Goal: Find specific page/section: Find specific page/section

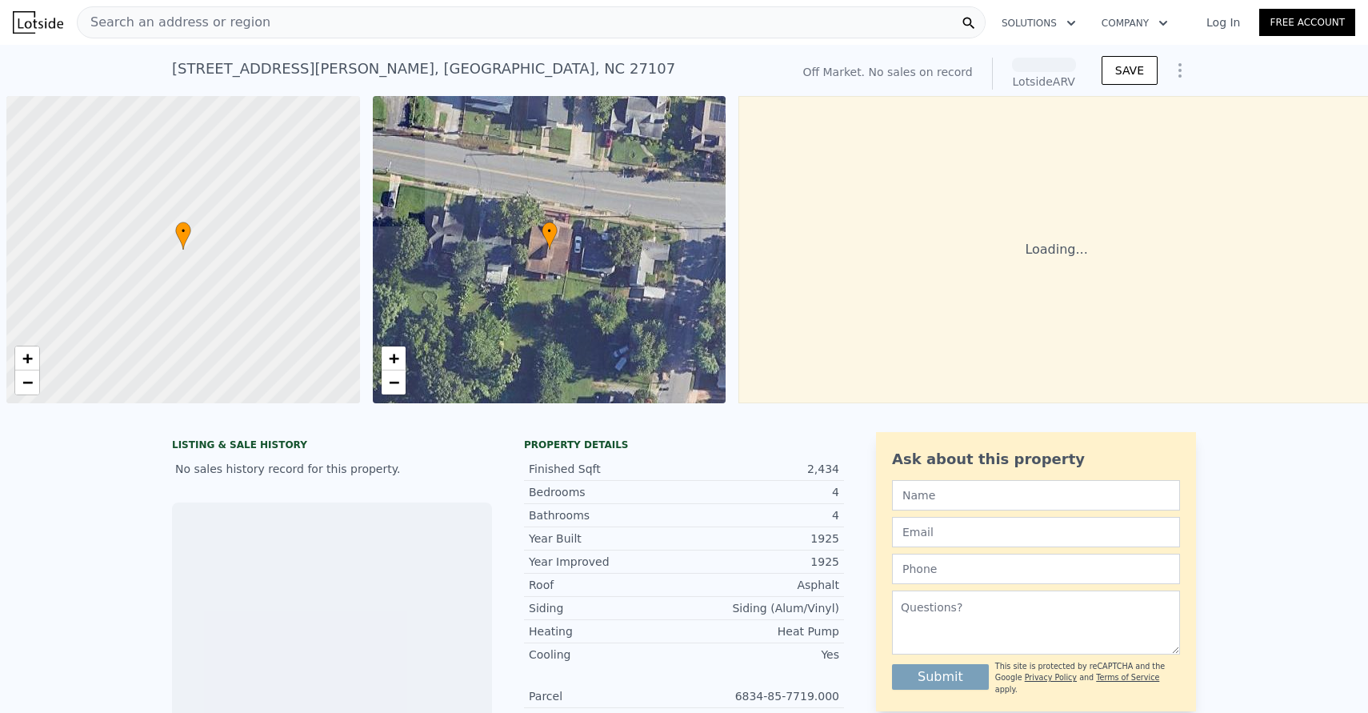
scroll to position [0, 6]
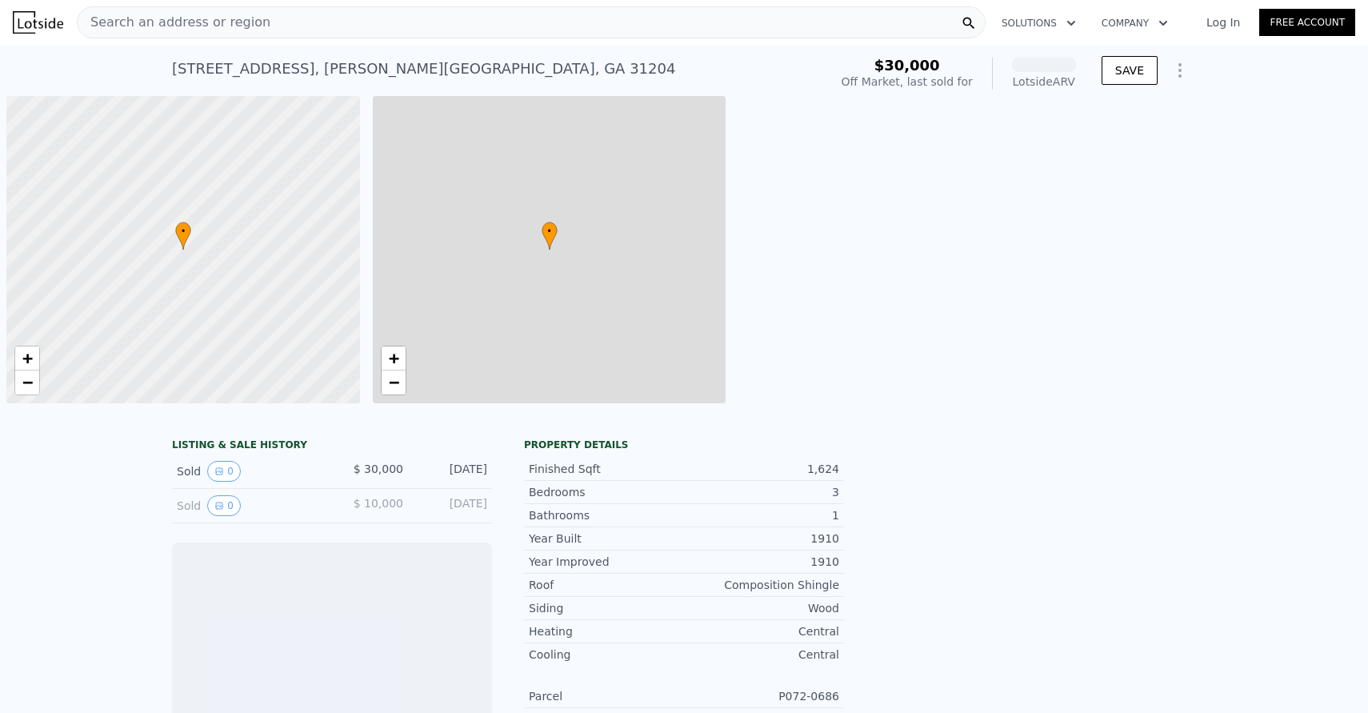
scroll to position [0, 6]
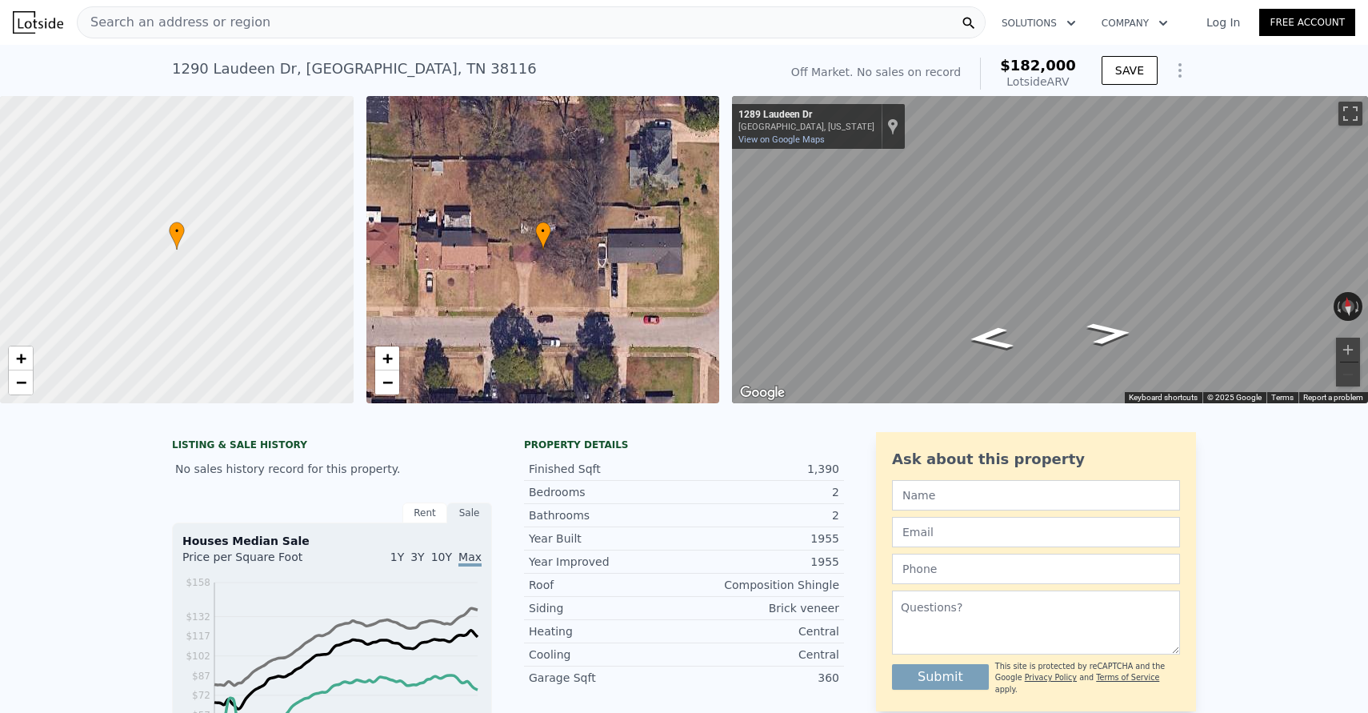
click at [350, 26] on div "Search an address or region" at bounding box center [531, 22] width 909 height 32
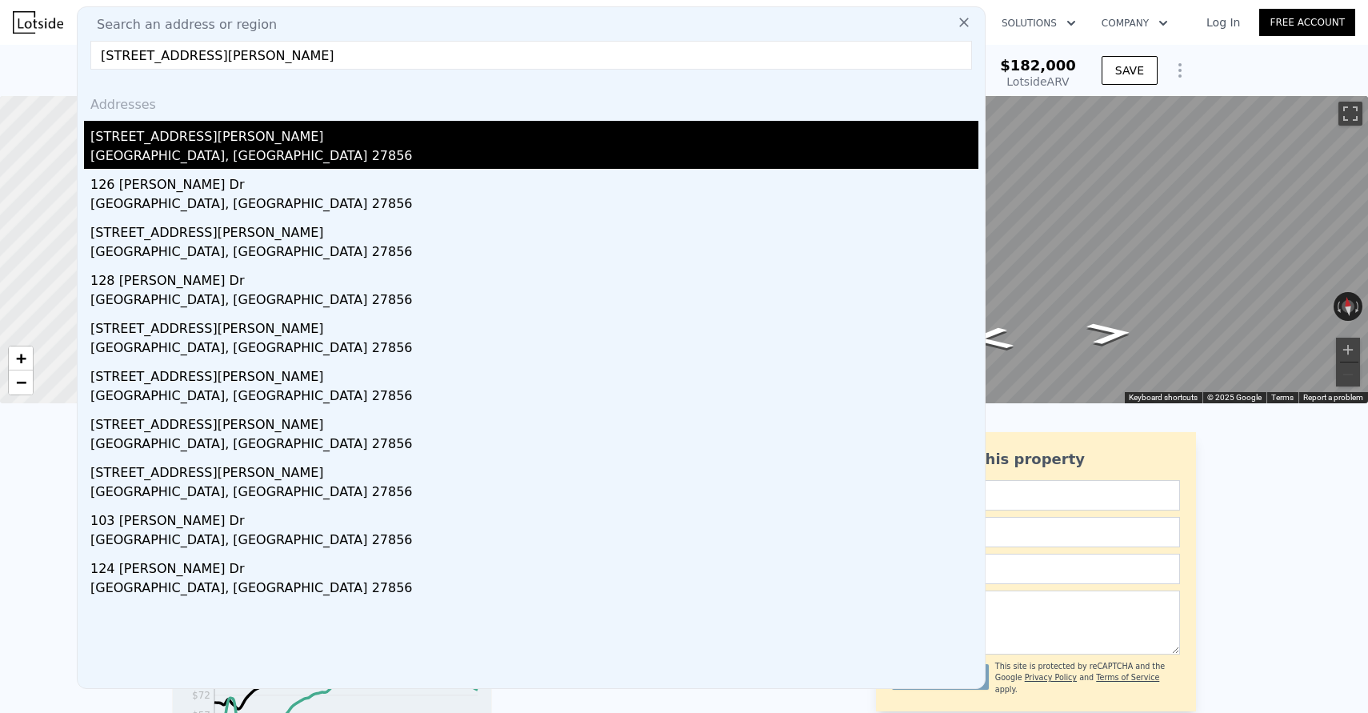
type input "105 Arrowood Dr, Nashville, NC 27856"
click at [299, 150] on div "Nashville, NC 27856" at bounding box center [534, 157] width 888 height 22
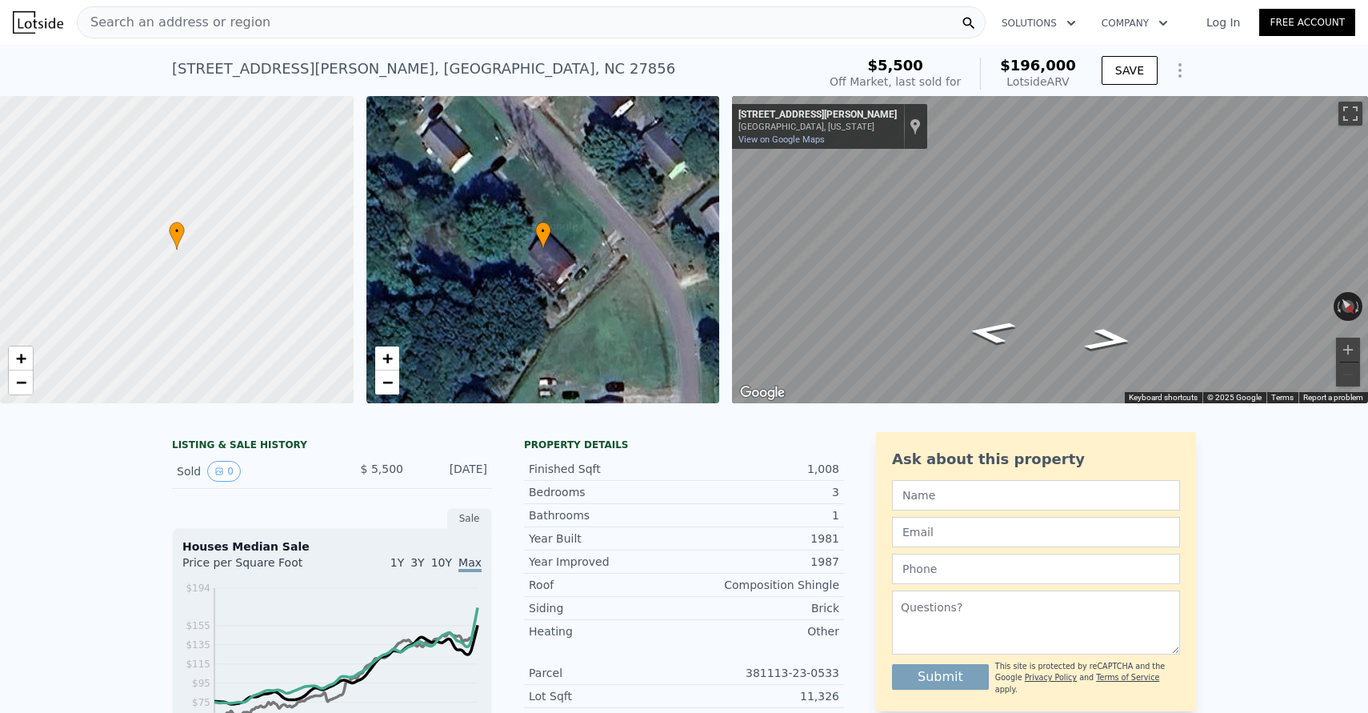
click at [342, 35] on div "Search an address or region" at bounding box center [531, 22] width 909 height 32
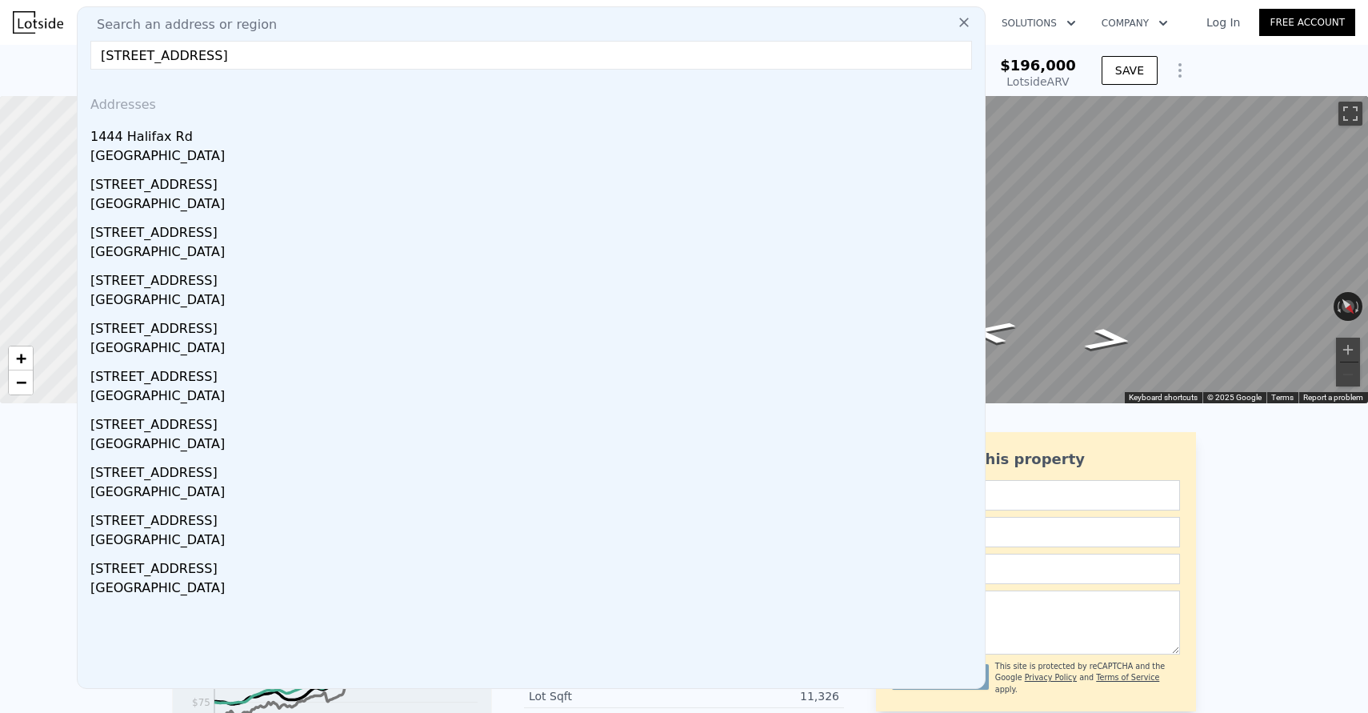
type input "1444 Halifax Rd, Knoxville, TN 37922"
click at [283, 150] on div "Knox County, TN 37922" at bounding box center [534, 157] width 888 height 22
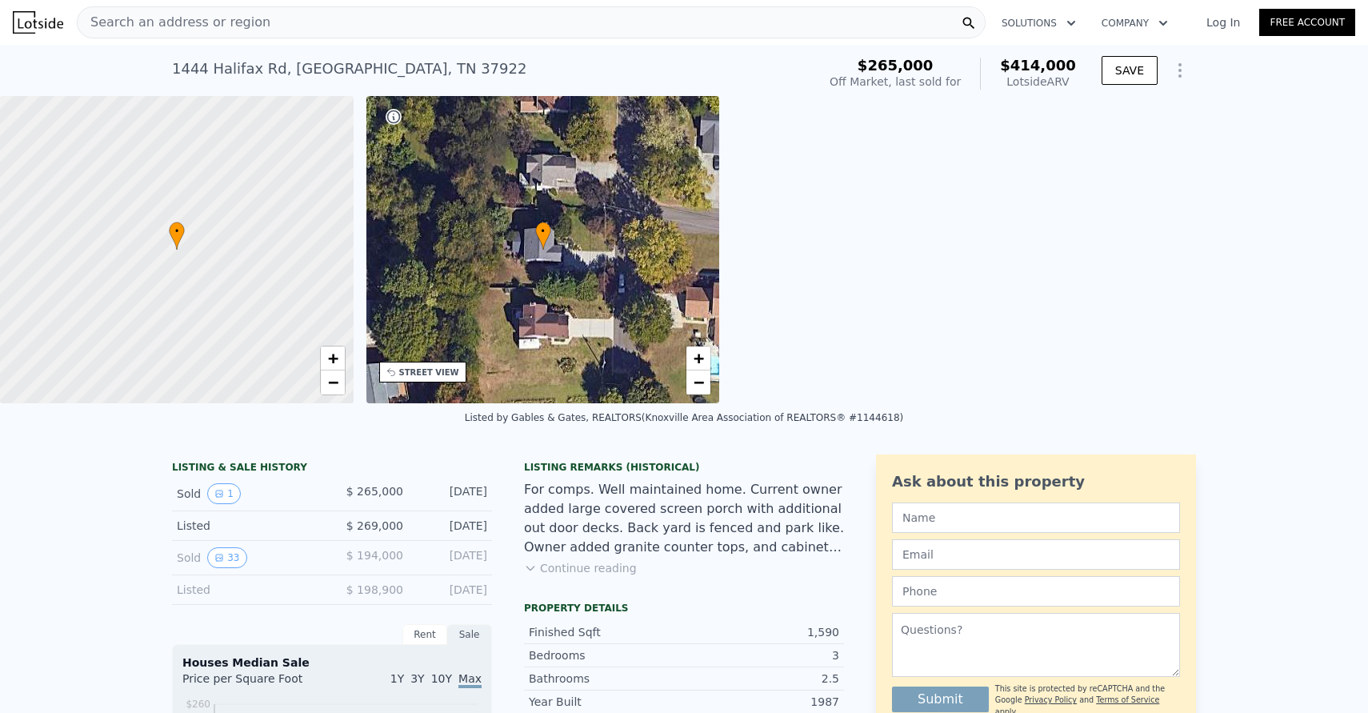
scroll to position [10, 0]
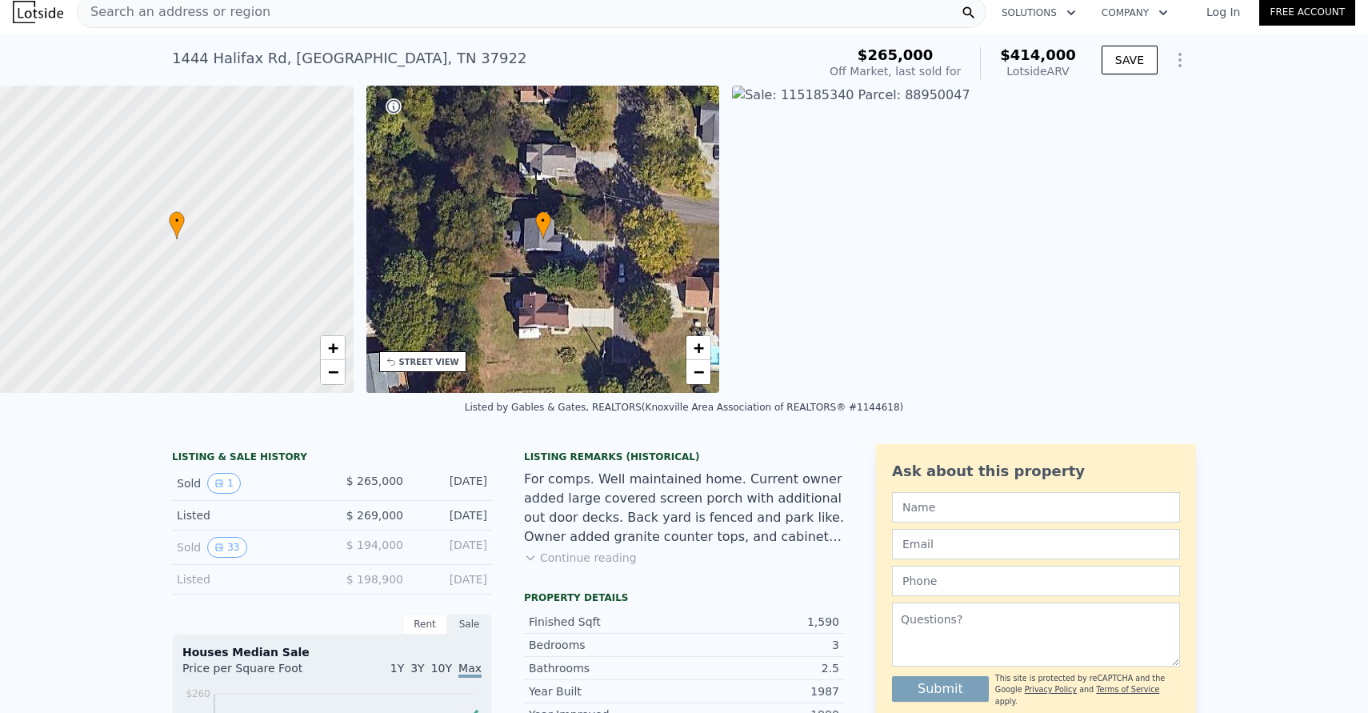
click at [396, 18] on div "Search an address or region" at bounding box center [531, 12] width 909 height 32
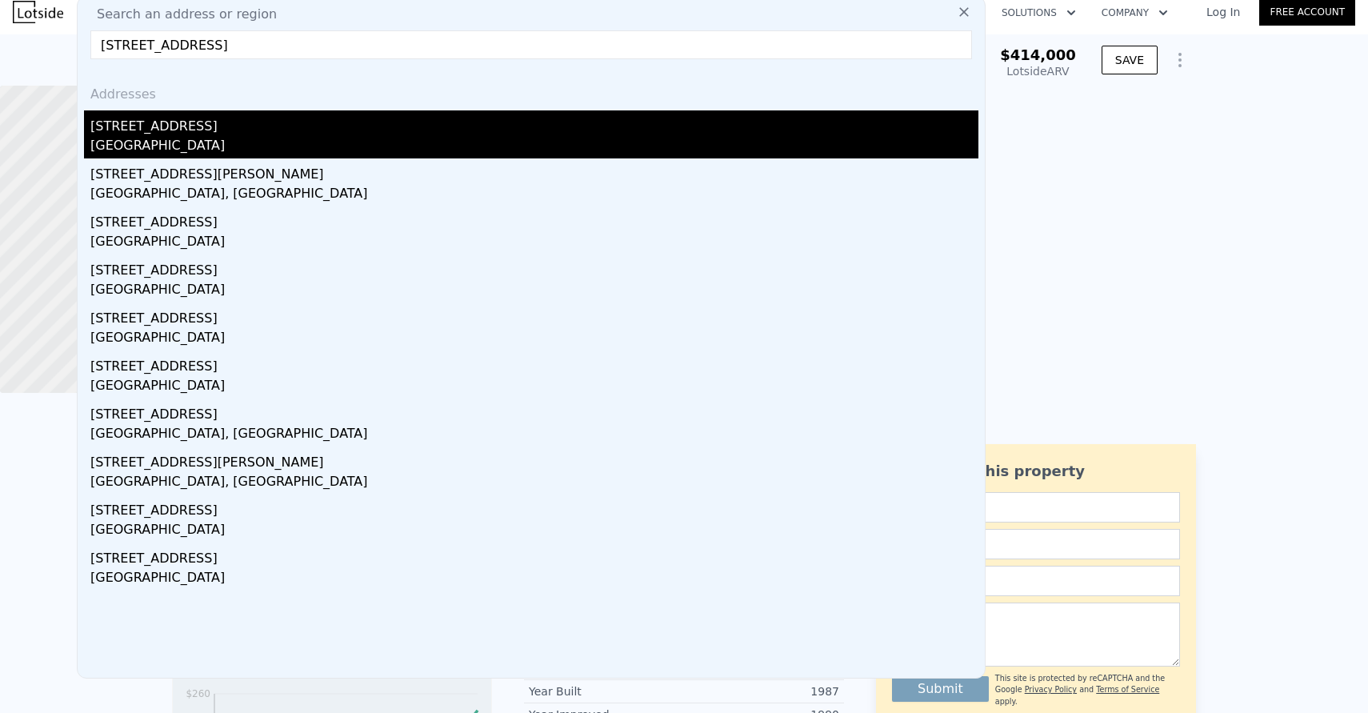
type input "4509 Mellowood Cir, Knoxville, TN 37920"
click at [252, 133] on div "4509 Mellowood Cir" at bounding box center [534, 123] width 888 height 26
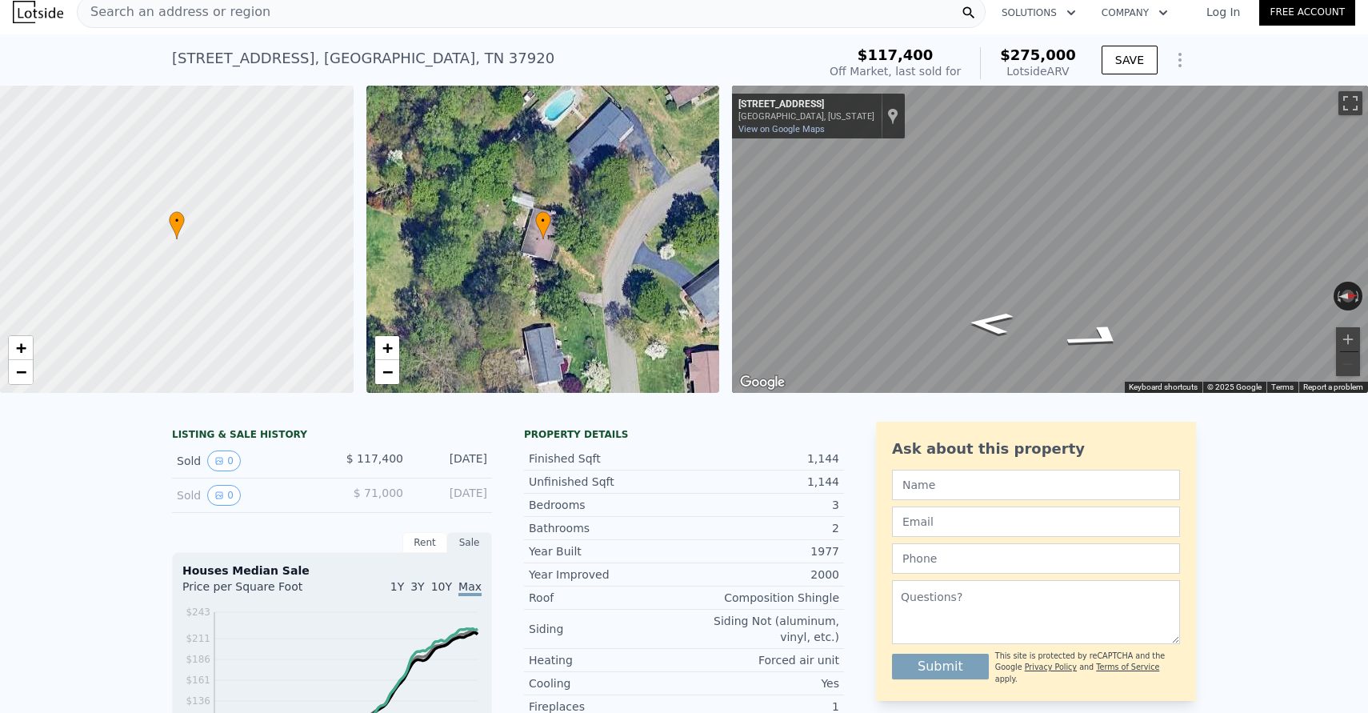
click at [589, 20] on div "Search an address or region" at bounding box center [531, 12] width 909 height 32
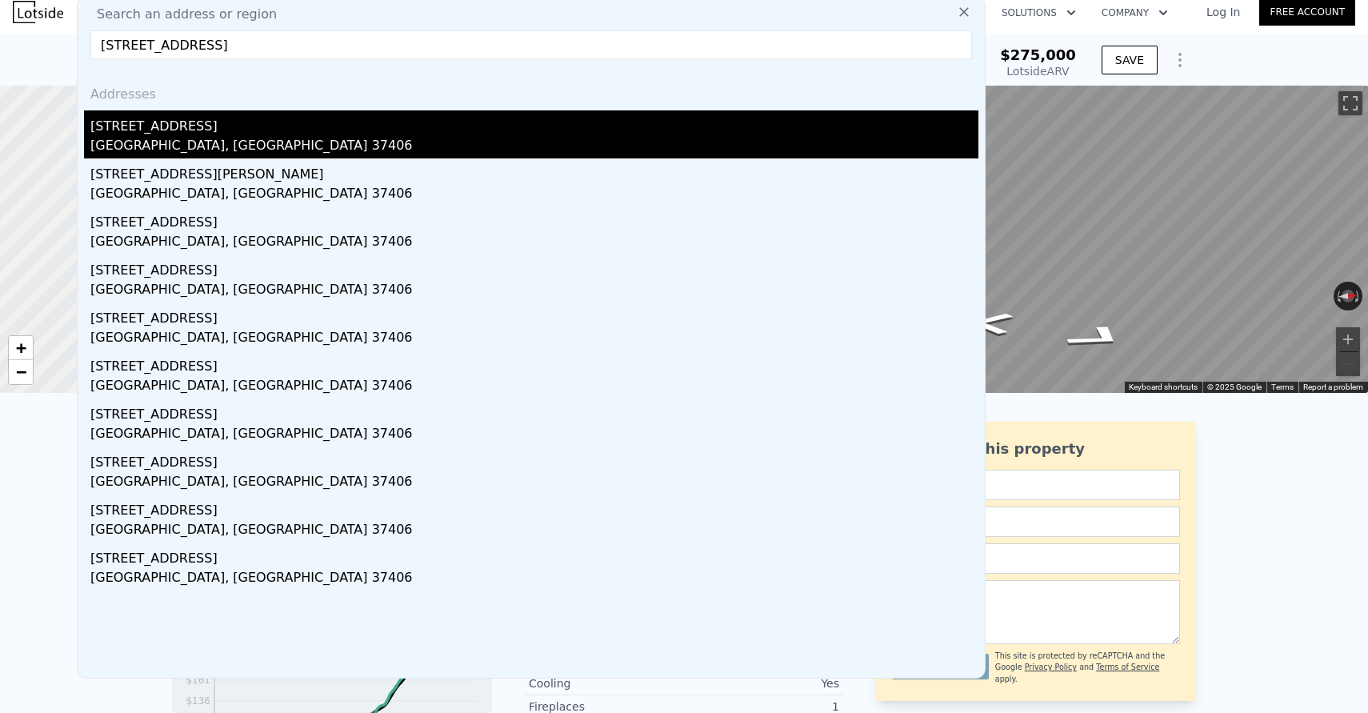
type input "3511 E Crest Dr, Chattanooga, TN 37406"
click at [348, 130] on div "3511 E Crest Dr" at bounding box center [534, 123] width 888 height 26
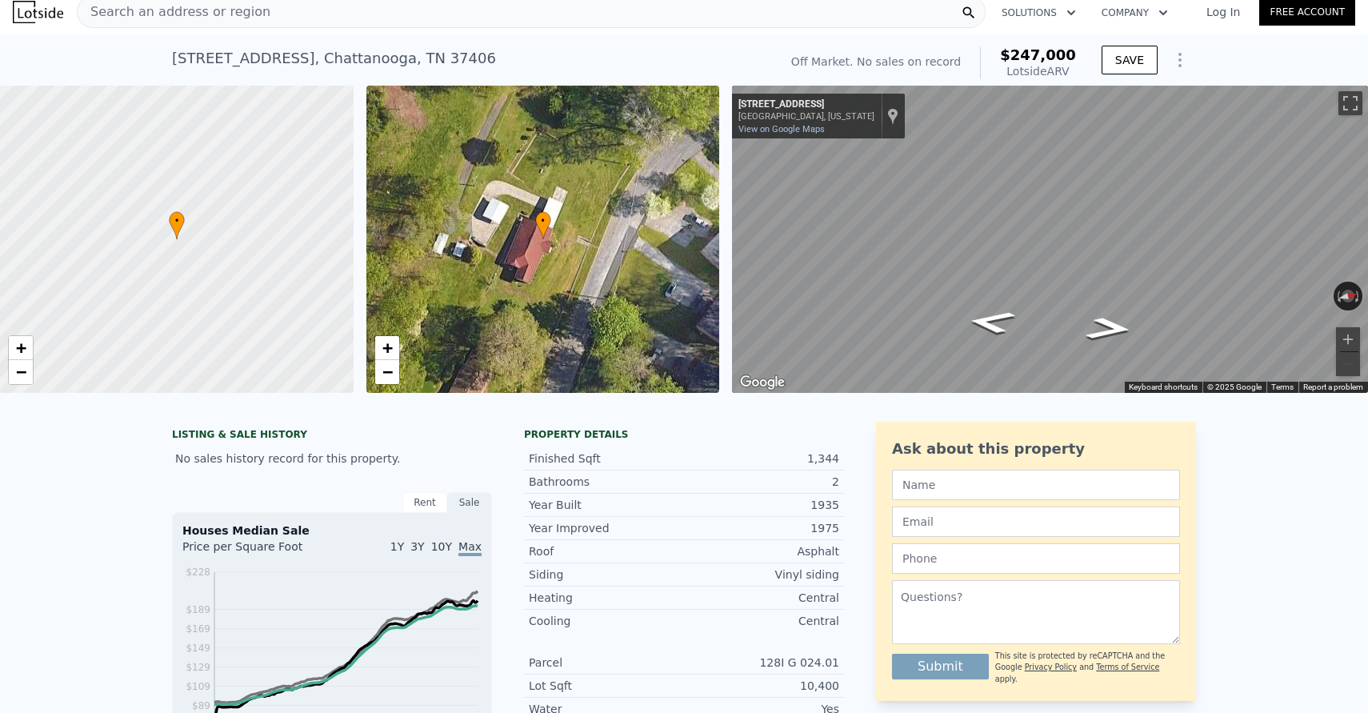
click at [302, 14] on div "Search an address or region" at bounding box center [531, 12] width 909 height 32
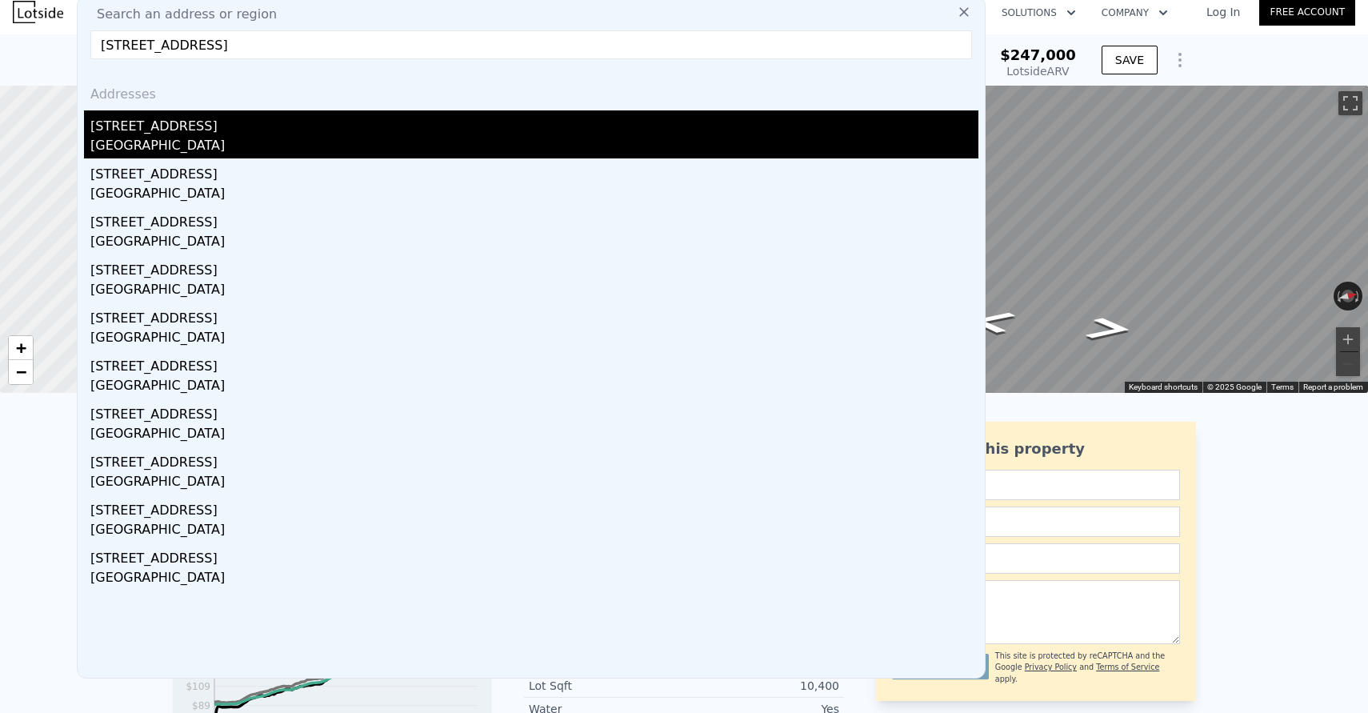
type input "800 S Sunset Dr, Winston Salem, NC 27103"
click at [240, 122] on div "800 S Sunset Dr" at bounding box center [534, 123] width 888 height 26
